Goal: Information Seeking & Learning: Learn about a topic

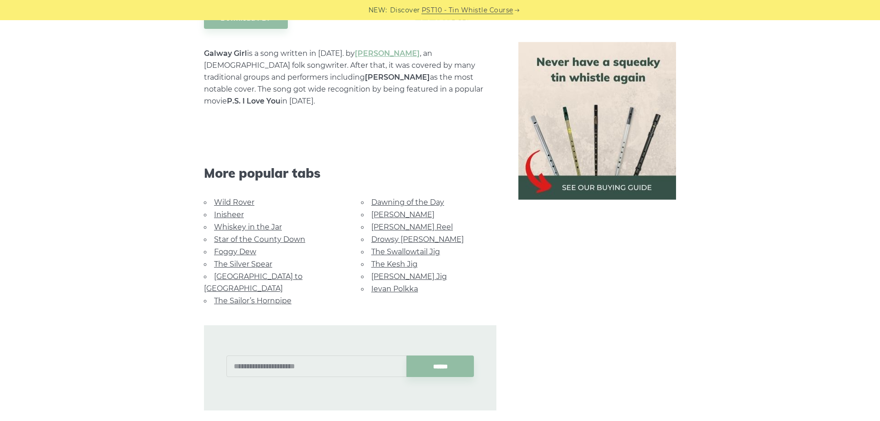
scroll to position [546, 0]
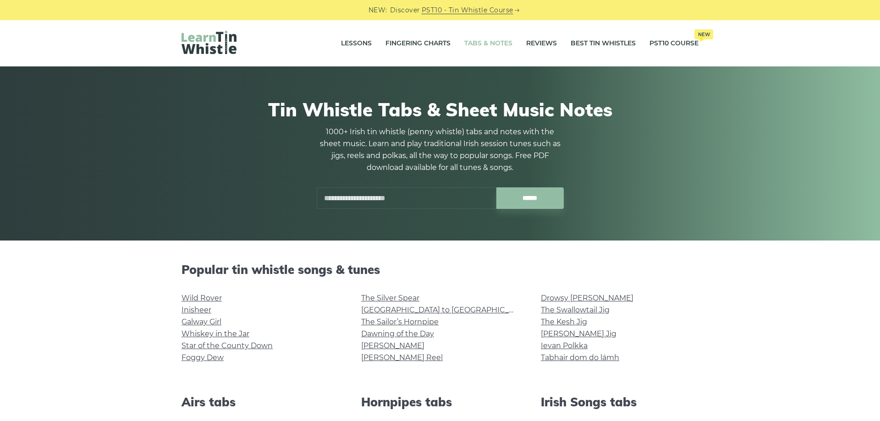
scroll to position [218, 0]
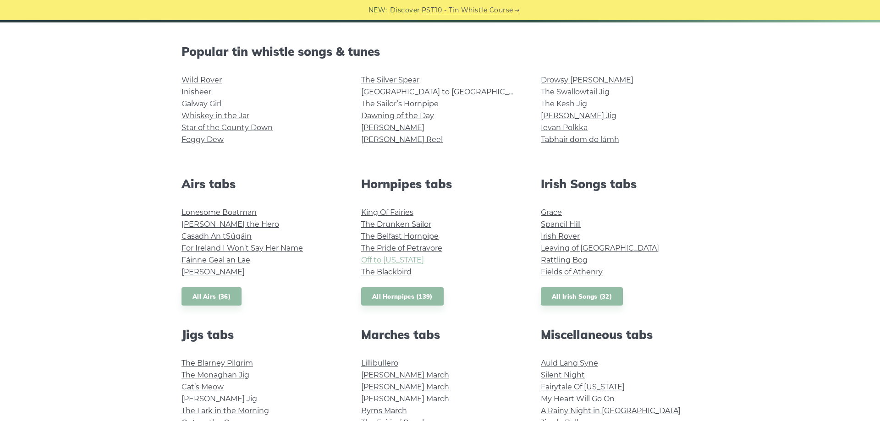
click at [396, 257] on link "Off to California" at bounding box center [392, 260] width 63 height 9
click at [566, 246] on link "Leaving of [GEOGRAPHIC_DATA]" at bounding box center [600, 248] width 118 height 9
click at [556, 213] on link "Grace" at bounding box center [551, 212] width 21 height 9
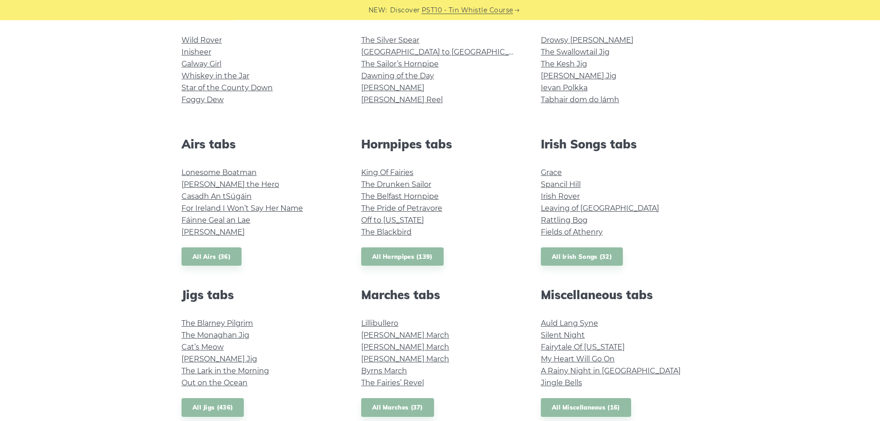
scroll to position [327, 0]
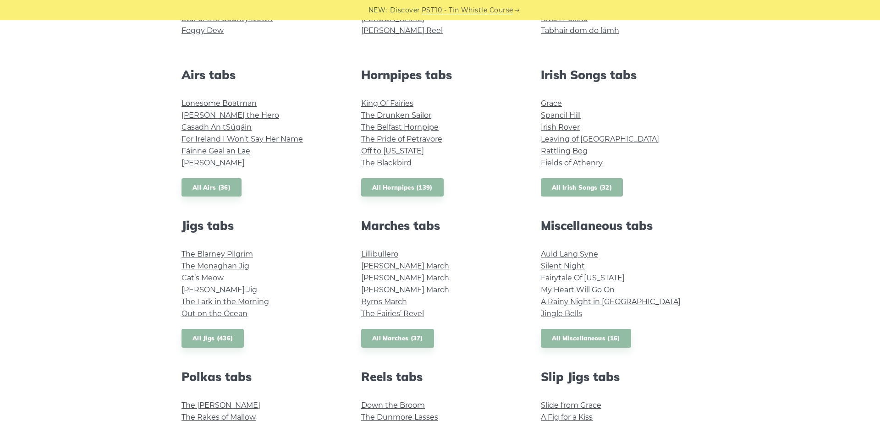
click at [570, 183] on link "All Irish Songs (32)" at bounding box center [582, 187] width 82 height 19
click at [560, 124] on link "Irish Rover" at bounding box center [560, 127] width 39 height 9
click at [568, 163] on link "Fields of Athenry" at bounding box center [572, 163] width 62 height 9
click at [570, 116] on link "Spancil Hill" at bounding box center [561, 115] width 40 height 9
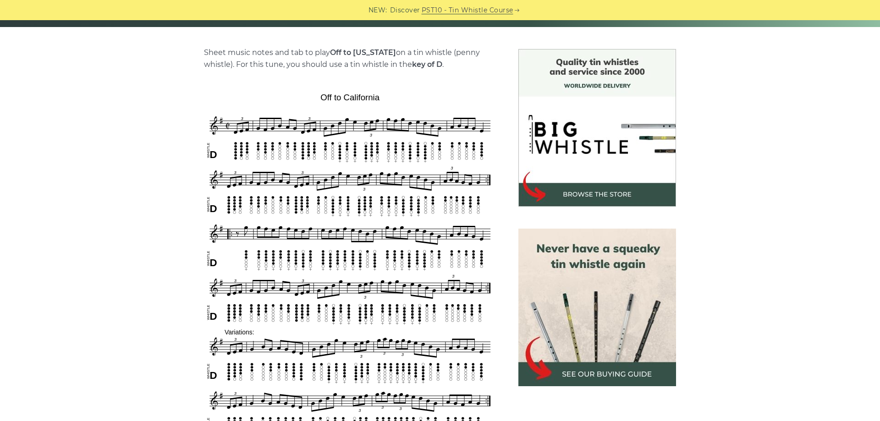
scroll to position [218, 0]
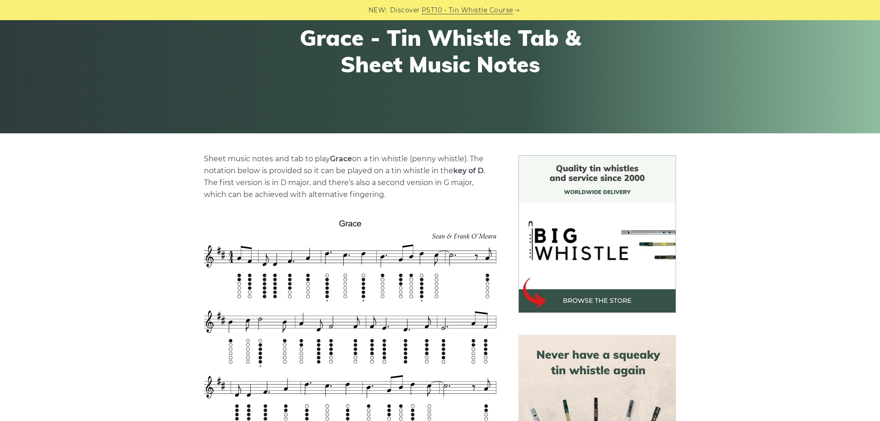
scroll to position [109, 0]
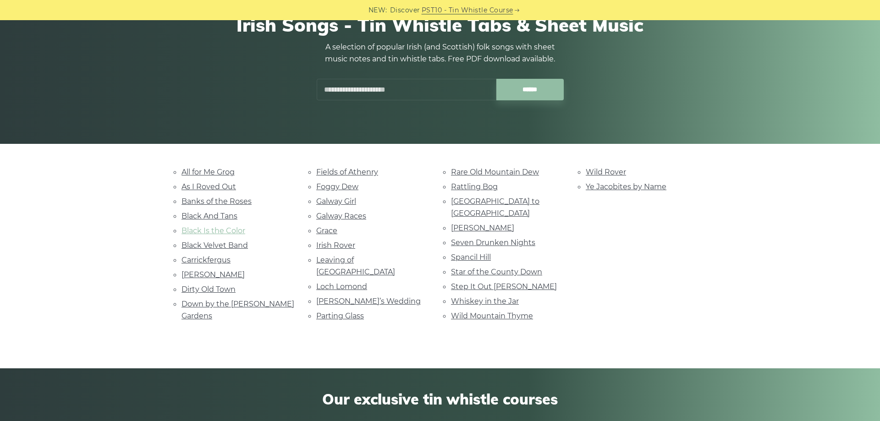
scroll to position [109, 0]
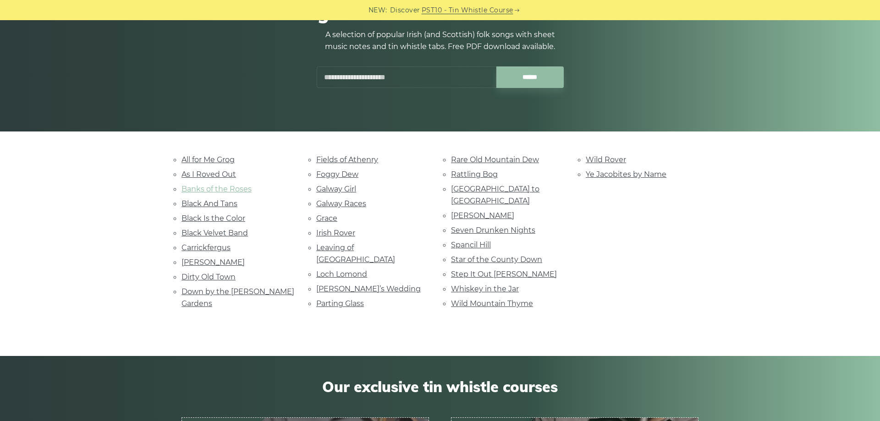
click at [237, 193] on link "Banks of the Roses" at bounding box center [217, 189] width 70 height 9
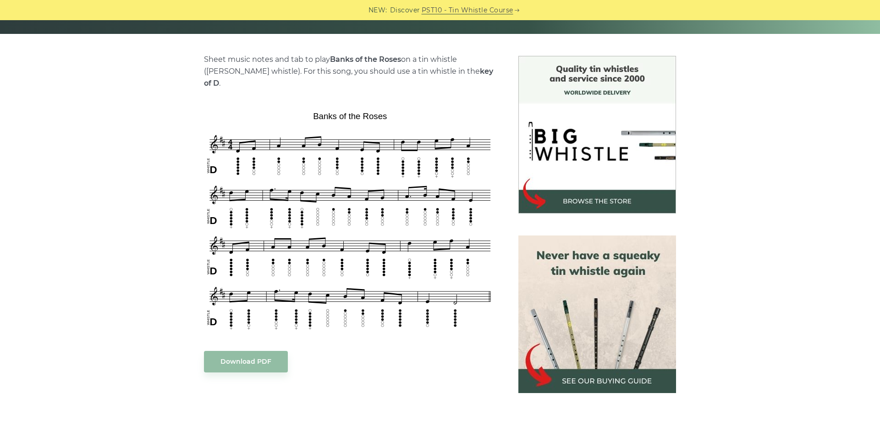
scroll to position [218, 0]
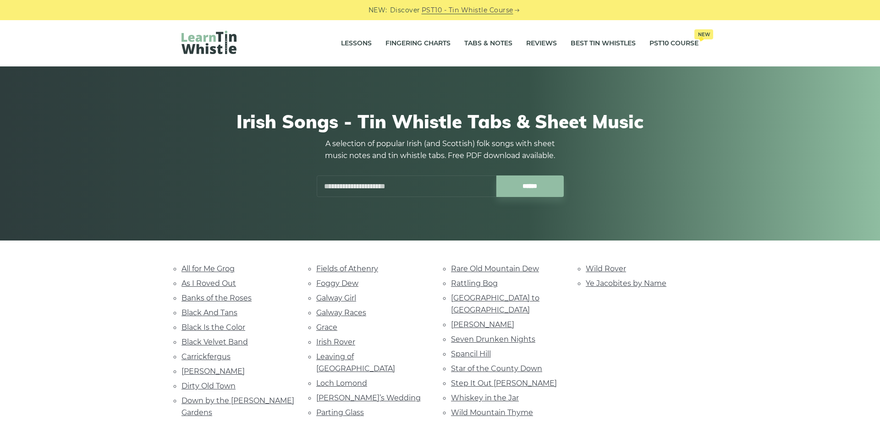
scroll to position [109, 0]
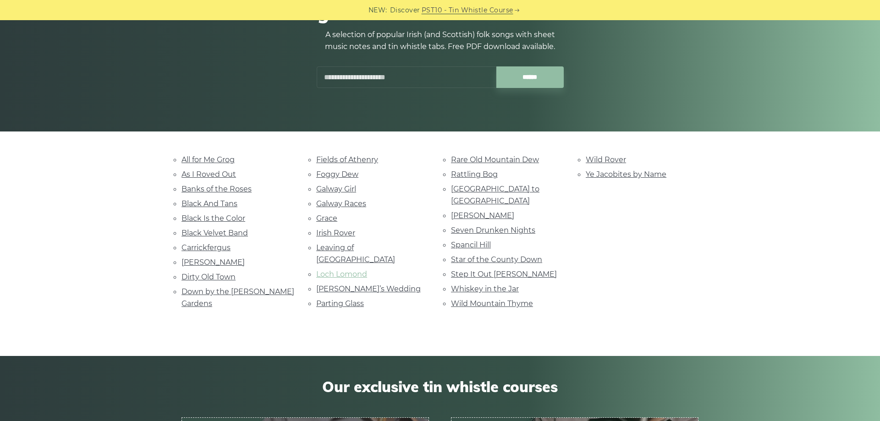
click at [349, 270] on link "Loch Lomond" at bounding box center [341, 274] width 51 height 9
click at [500, 226] on link "Seven Drunken Nights" at bounding box center [493, 230] width 84 height 9
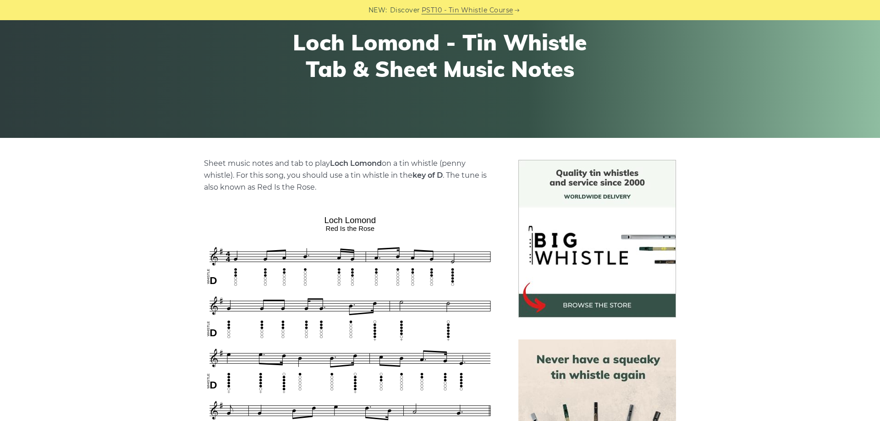
scroll to position [218, 0]
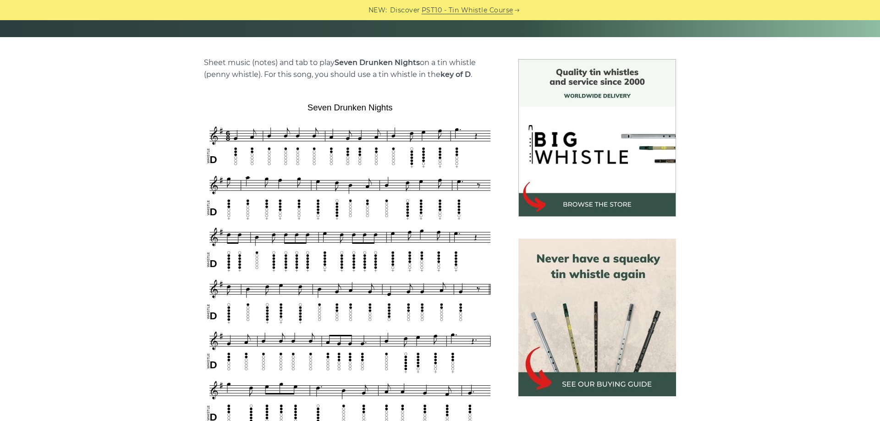
scroll to position [218, 0]
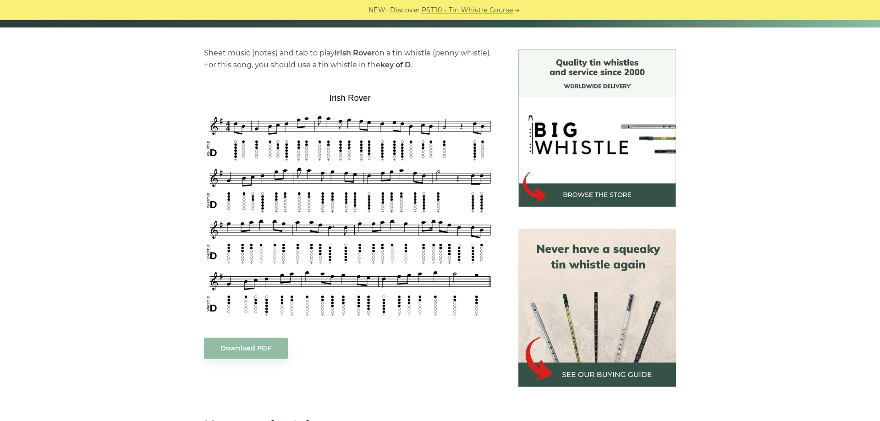
scroll to position [218, 0]
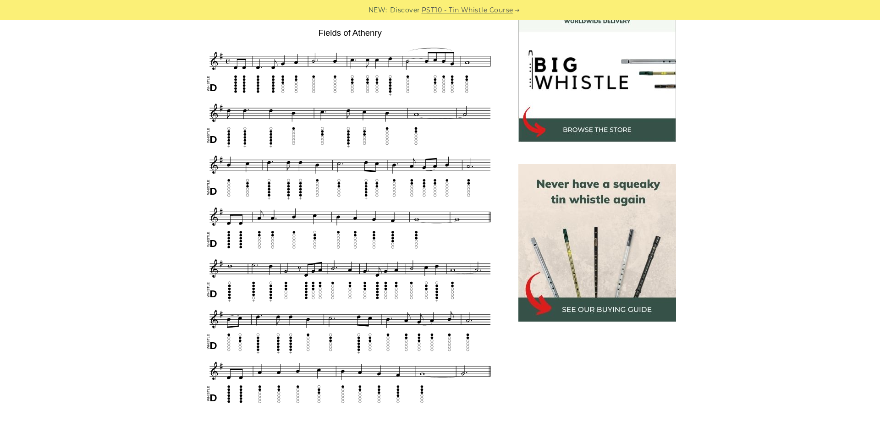
scroll to position [218, 0]
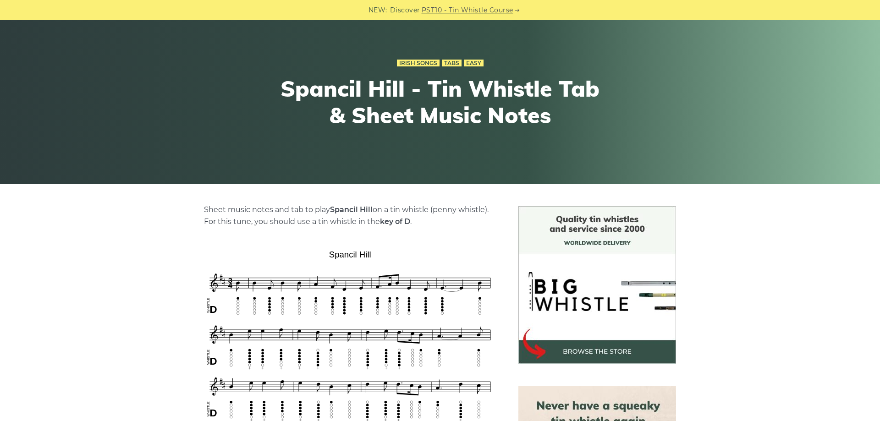
scroll to position [218, 0]
